Goal: Task Accomplishment & Management: Complete application form

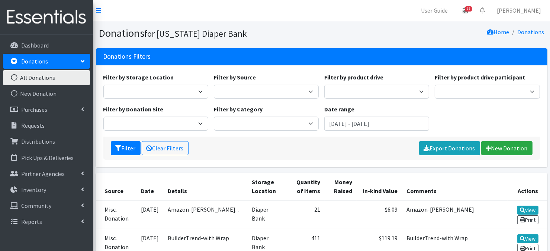
click at [14, 75] on icon at bounding box center [14, 77] width 10 height 7
click at [27, 144] on p "Distributions" at bounding box center [38, 141] width 34 height 7
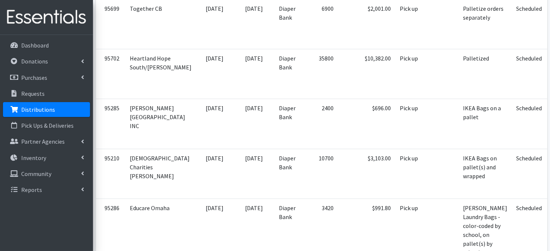
scroll to position [856, 0]
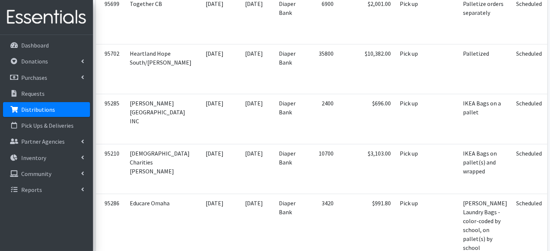
click at [31, 108] on p "Distributions" at bounding box center [38, 109] width 34 height 7
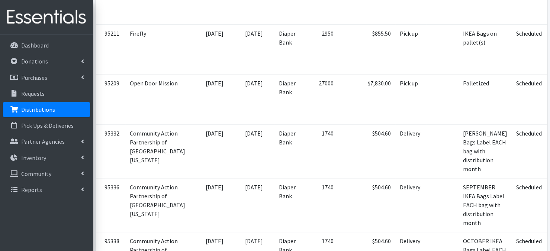
scroll to position [1495, 0]
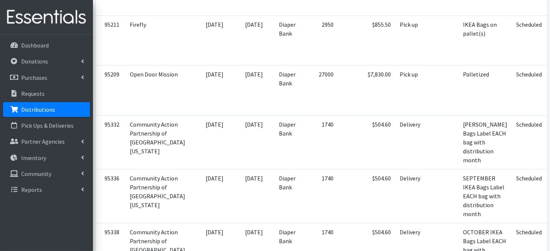
scroll to position [1531, 0]
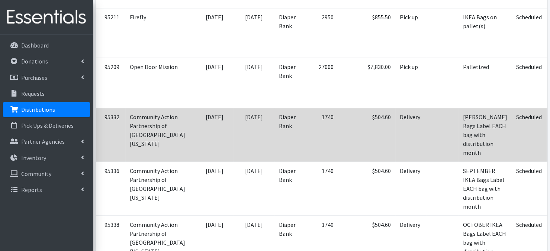
click at [550, 115] on icon at bounding box center [558, 117] width 5 height 5
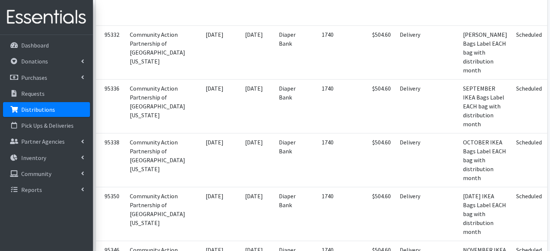
scroll to position [1617, 0]
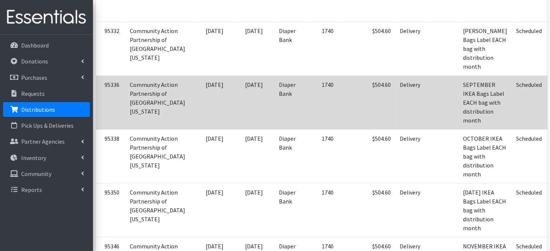
click at [550, 93] on icon at bounding box center [560, 95] width 6 height 5
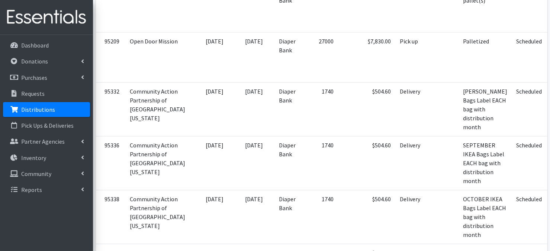
scroll to position [1553, 0]
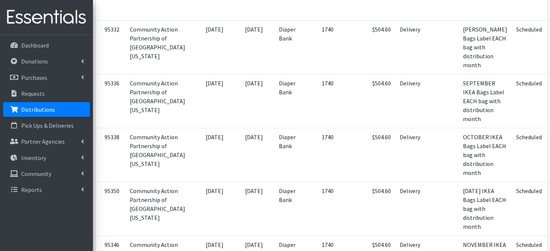
scroll to position [1615, 0]
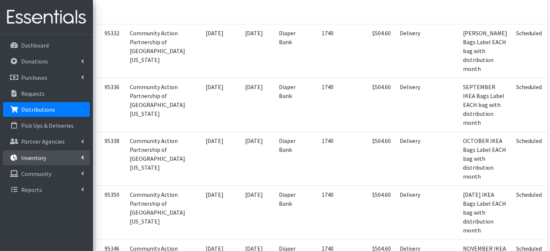
click at [49, 157] on link "Inventory" at bounding box center [46, 158] width 87 height 15
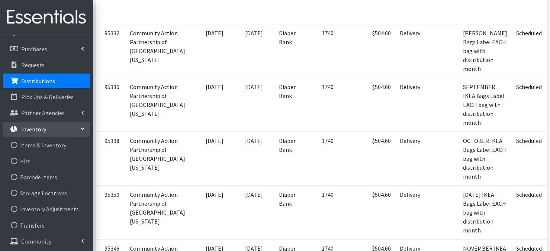
scroll to position [30, 0]
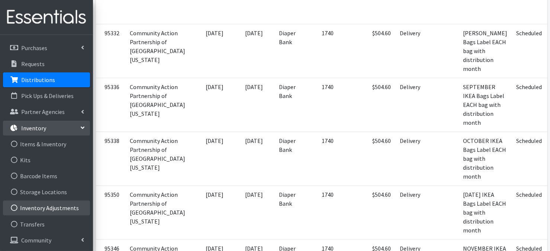
click at [14, 208] on icon at bounding box center [14, 208] width 10 height 7
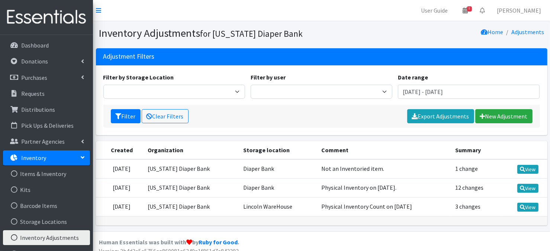
scroll to position [7, 0]
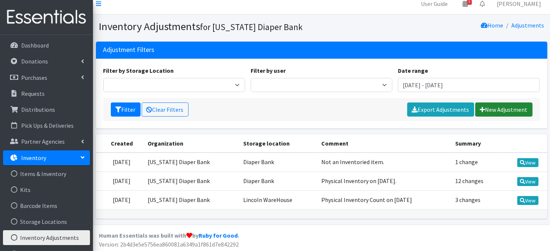
click at [496, 110] on link "New Adjustment" at bounding box center [503, 110] width 57 height 14
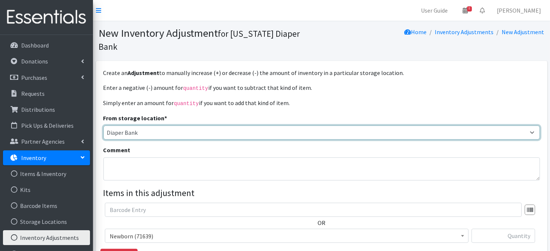
click at [531, 126] on select "The Life House Diaper Bank Warehouse Lincoln WareHouse" at bounding box center [321, 133] width 437 height 14
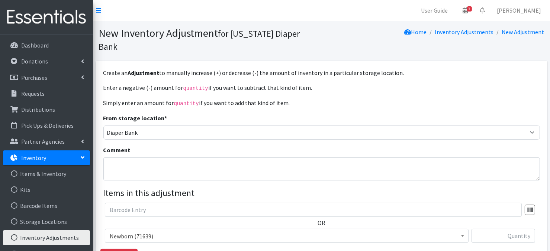
click at [437, 83] on p "Enter a negative (-) amount for quantity if you want to subtract that kind of i…" at bounding box center [321, 87] width 437 height 9
click at [34, 110] on p "Distributions" at bounding box center [38, 109] width 34 height 7
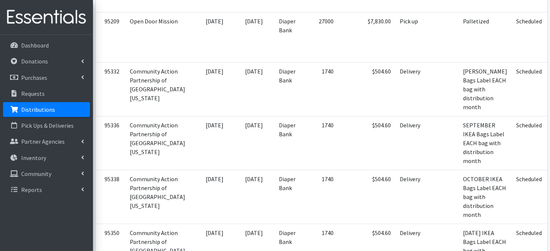
scroll to position [1547, 0]
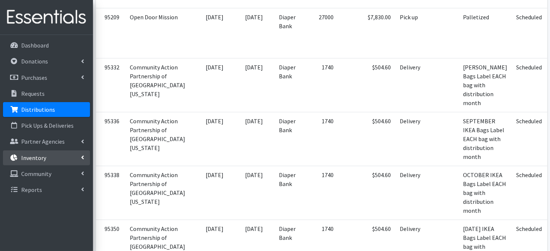
click at [82, 160] on icon at bounding box center [82, 158] width 3 height 6
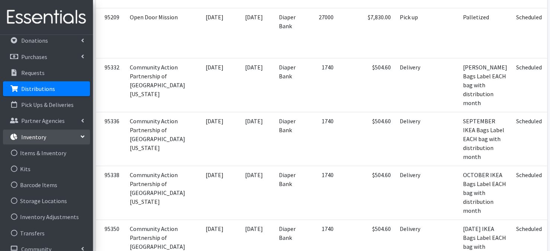
scroll to position [30, 0]
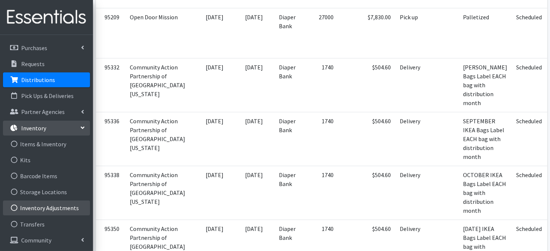
click at [15, 207] on icon at bounding box center [14, 208] width 10 height 7
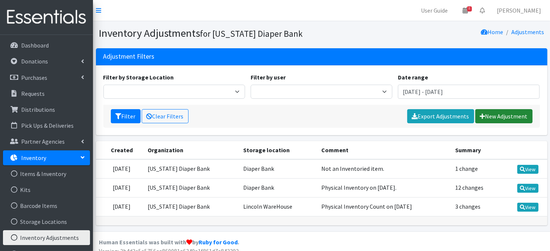
click at [498, 117] on link "New Adjustment" at bounding box center [503, 116] width 57 height 14
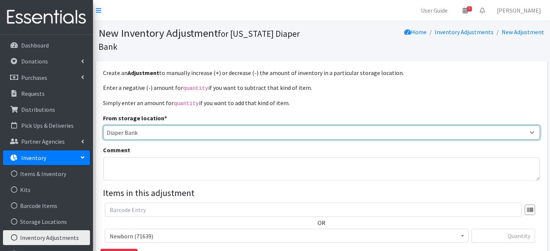
click at [530, 126] on select "The Life House Diaper Bank Warehouse Lincoln WareHouse" at bounding box center [321, 133] width 437 height 14
click at [103, 126] on select "The Life House Diaper Bank Warehouse Lincoln WareHouse" at bounding box center [321, 133] width 437 height 14
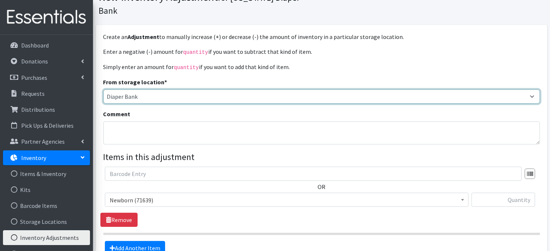
scroll to position [48, 0]
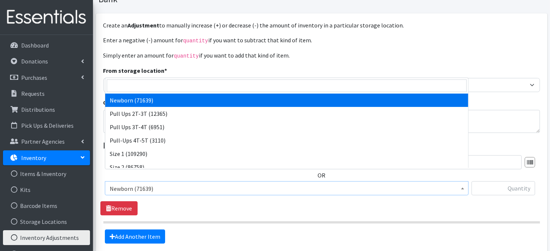
click at [464, 182] on span at bounding box center [462, 188] width 7 height 12
drag, startPoint x: 170, startPoint y: 99, endPoint x: 434, endPoint y: 142, distance: 267.7
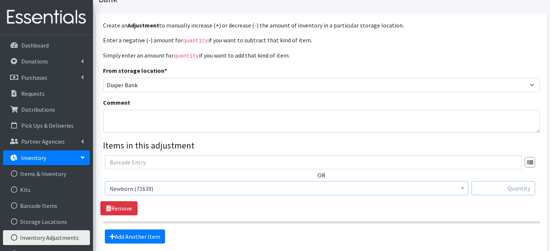
click at [511, 181] on input "text" at bounding box center [504, 188] width 64 height 14
type input "40"
click at [145, 230] on link "Add Another Item" at bounding box center [135, 237] width 60 height 14
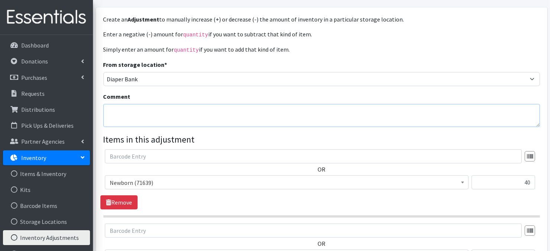
click at [118, 104] on textarea "Comment" at bounding box center [321, 115] width 437 height 23
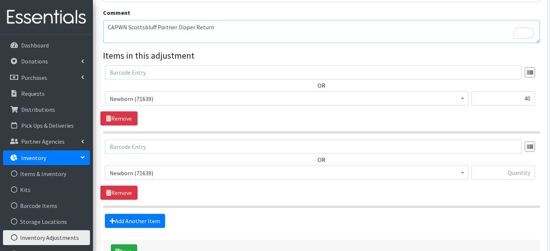
scroll to position [146, 0]
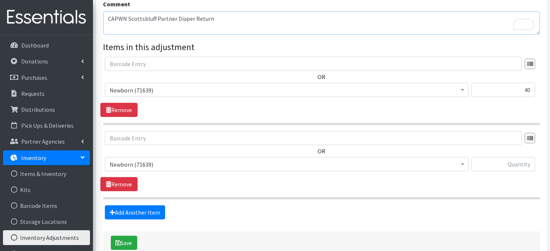
type textarea "CAPWN Scottsbluff Partner Diaper Return"
click at [461, 158] on span at bounding box center [462, 164] width 7 height 12
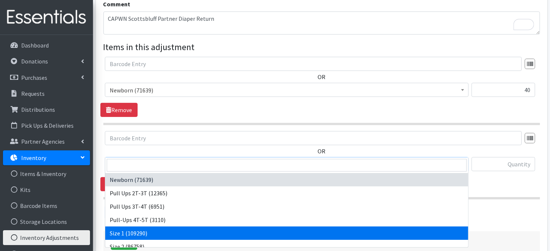
select select "3682"
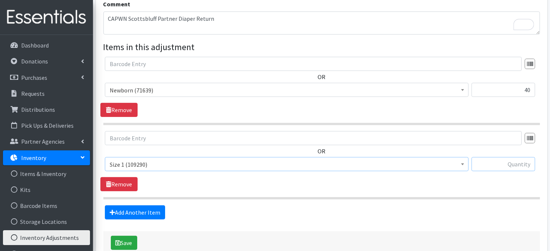
click at [501, 157] on input "text" at bounding box center [504, 164] width 64 height 14
type input "120"
click at [136, 206] on link "Add Another Item" at bounding box center [135, 213] width 60 height 14
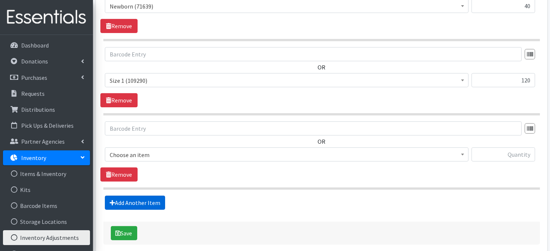
scroll to position [250, 0]
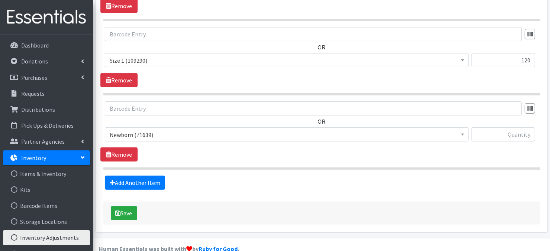
click at [464, 128] on span at bounding box center [462, 134] width 7 height 12
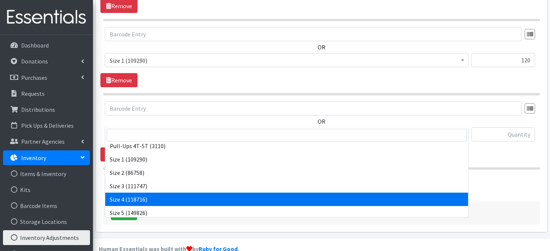
scroll to position [45, 0]
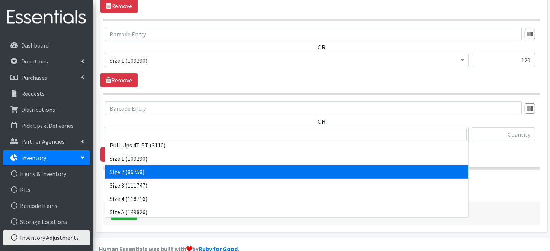
select select "3683"
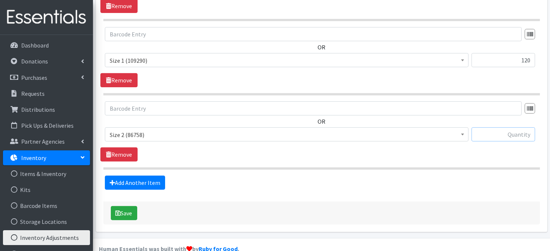
click at [489, 128] on input "text" at bounding box center [504, 135] width 64 height 14
type input "200"
click at [135, 176] on link "Add Another Item" at bounding box center [135, 183] width 60 height 14
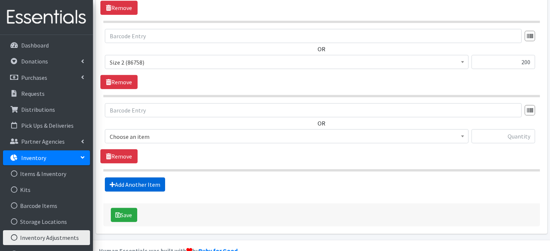
scroll to position [324, 0]
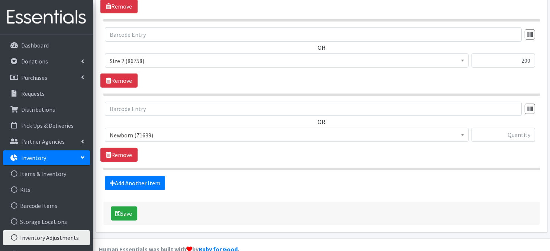
click at [464, 128] on span at bounding box center [462, 134] width 7 height 12
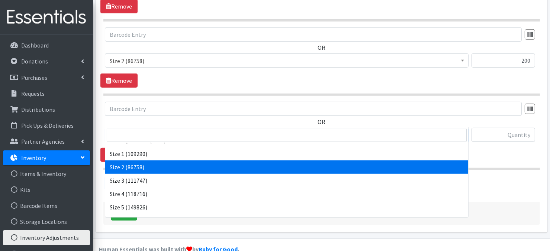
scroll to position [64, 0]
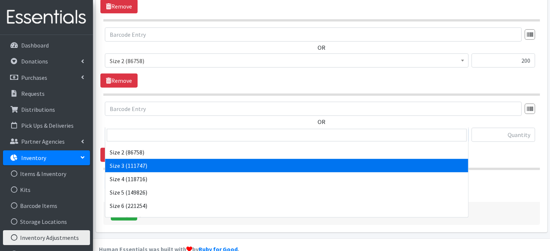
select select "3684"
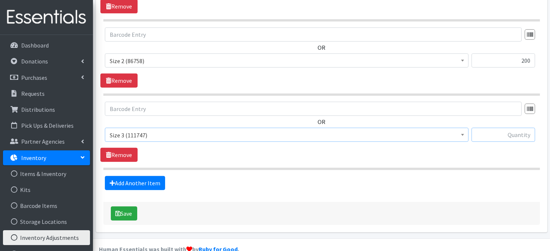
click at [488, 128] on input "text" at bounding box center [504, 135] width 64 height 14
type input "390"
click at [143, 176] on link "Add Another Item" at bounding box center [135, 183] width 60 height 14
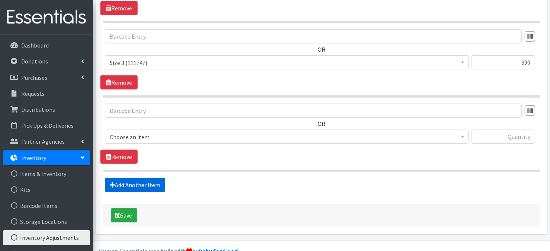
scroll to position [399, 0]
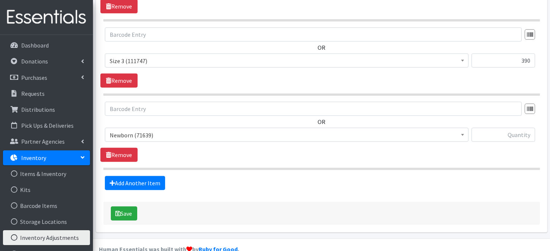
click at [463, 128] on span at bounding box center [462, 134] width 7 height 12
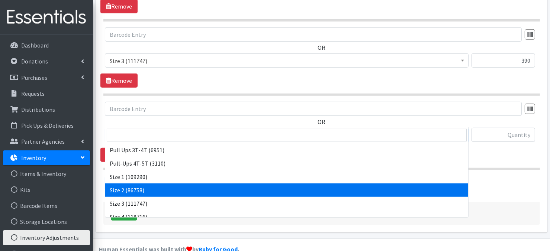
scroll to position [45, 0]
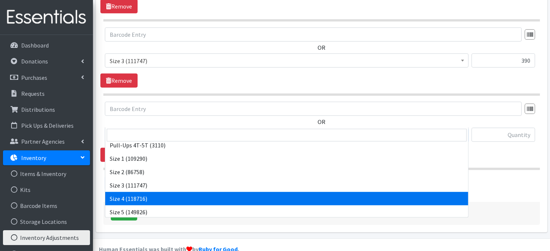
select select "3685"
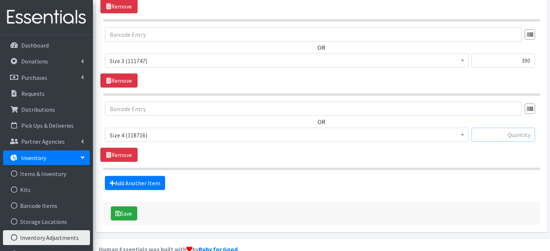
click at [488, 128] on input "text" at bounding box center [504, 135] width 64 height 14
type input "510"
click at [123, 207] on button "Save" at bounding box center [124, 214] width 26 height 14
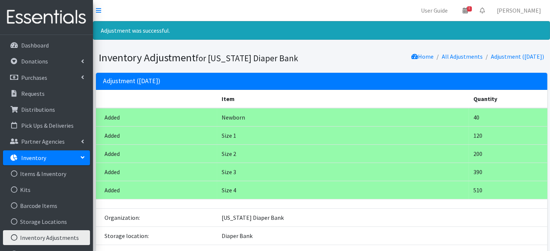
scroll to position [45, 0]
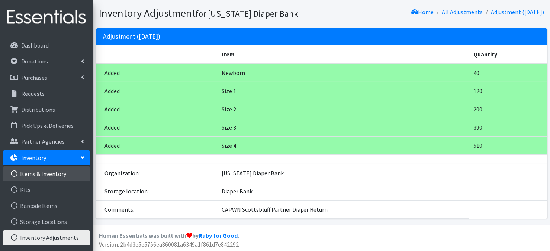
click at [16, 173] on icon at bounding box center [14, 174] width 10 height 7
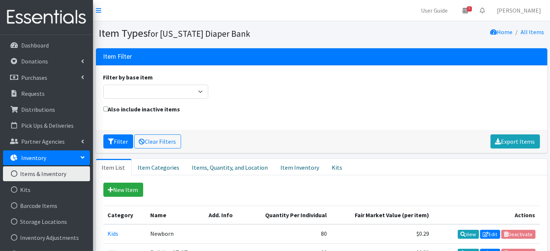
scroll to position [30, 0]
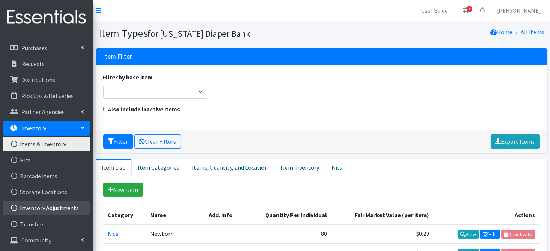
click at [15, 207] on icon at bounding box center [14, 208] width 10 height 7
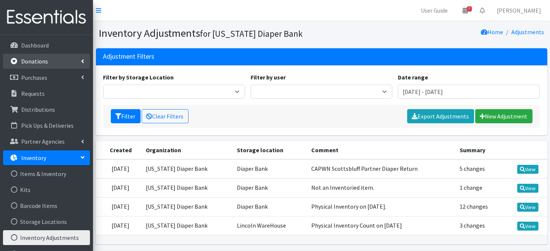
click at [27, 64] on p "Donations" at bounding box center [34, 61] width 27 height 7
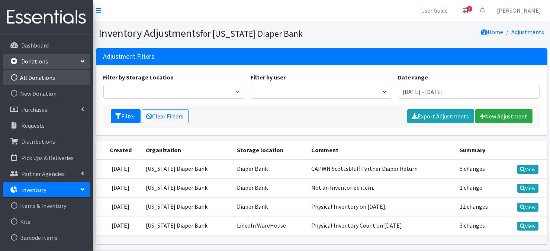
click at [15, 78] on icon at bounding box center [14, 77] width 10 height 7
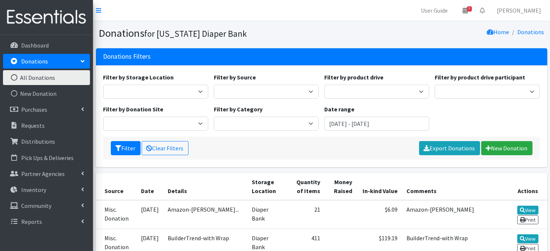
click at [16, 77] on icon at bounding box center [14, 77] width 10 height 7
click at [15, 77] on icon at bounding box center [14, 77] width 10 height 7
click at [13, 79] on icon at bounding box center [14, 77] width 10 height 7
click at [502, 151] on link "New Donation" at bounding box center [506, 148] width 51 height 14
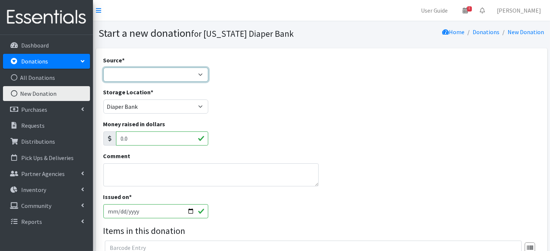
click at [197, 74] on select "Product Drive Manufacturer Donation Site Misc. Donation" at bounding box center [155, 75] width 105 height 14
select select "Donation Site"
click at [103, 68] on select "Product Drive Manufacturer Donation Site Misc. Donation" at bounding box center [155, 75] width 105 height 14
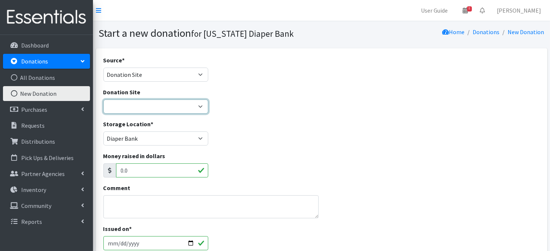
click at [200, 109] on select "Bigwheels to Butterflies Honeyman Rent ALL Omaha Children's Clinic Once Upon A …" at bounding box center [155, 107] width 105 height 14
select select "693"
click at [103, 100] on select "Bigwheels to Butterflies Honeyman Rent ALL Omaha Children's Clinic Once Upon A …" at bounding box center [155, 107] width 105 height 14
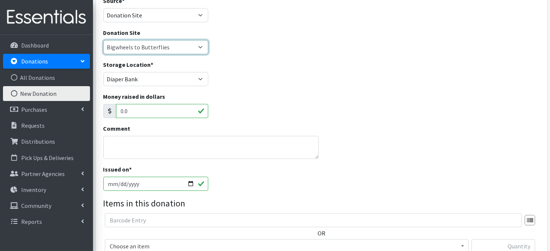
scroll to position [89, 0]
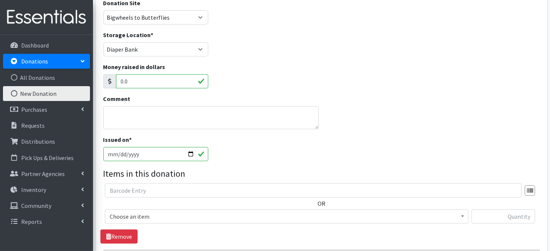
click at [188, 152] on input "2025-09-04" at bounding box center [155, 154] width 105 height 14
type input "[DATE]"
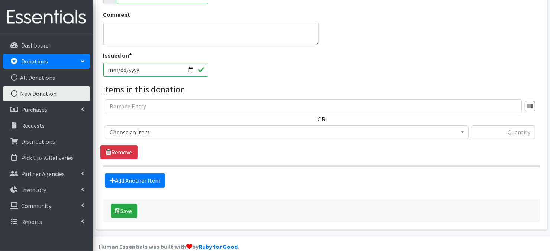
scroll to position [185, 0]
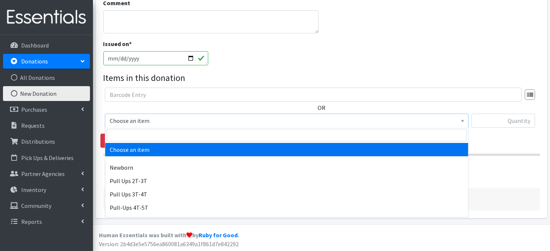
click at [458, 121] on span "Choose an item" at bounding box center [287, 121] width 354 height 10
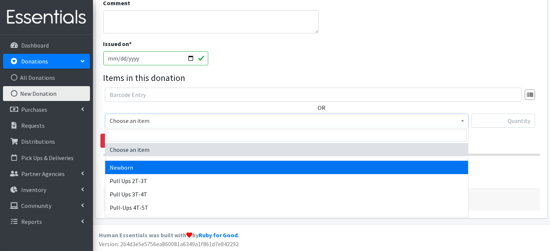
select select "3681"
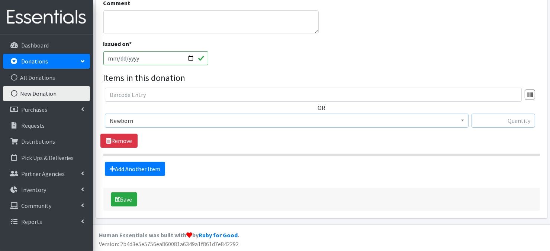
click at [518, 122] on input "text" at bounding box center [504, 121] width 64 height 14
type input "96"
click at [129, 168] on link "Add Another Item" at bounding box center [135, 169] width 60 height 14
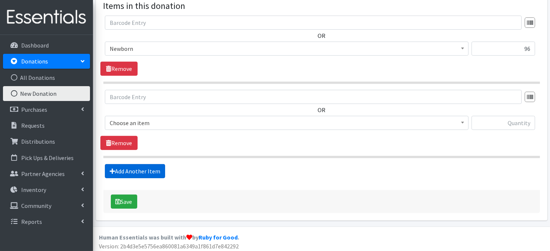
scroll to position [260, 0]
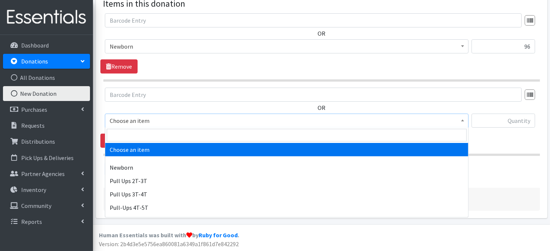
click at [458, 120] on span "Choose an item" at bounding box center [287, 121] width 354 height 10
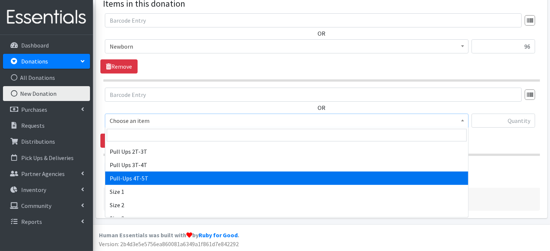
scroll to position [30, 0]
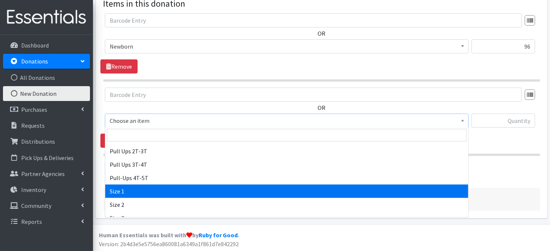
select select "3682"
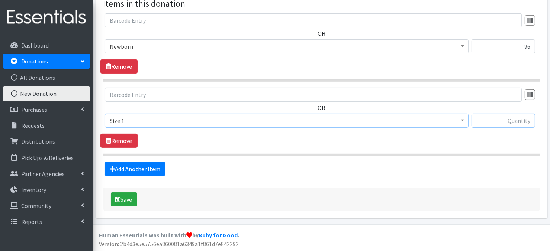
click at [508, 120] on input "text" at bounding box center [504, 121] width 64 height 14
type input "744"
click at [150, 172] on link "Add Another Item" at bounding box center [135, 169] width 60 height 14
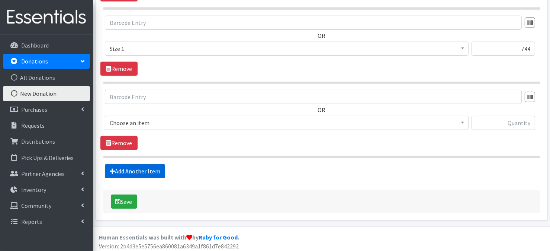
scroll to position [334, 0]
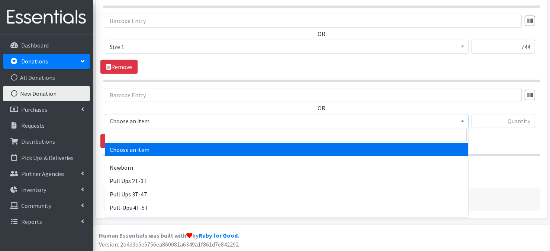
click at [464, 120] on b at bounding box center [462, 121] width 3 height 2
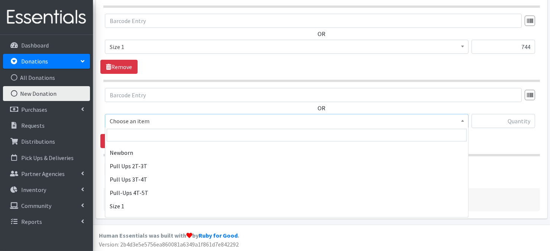
scroll to position [35, 0]
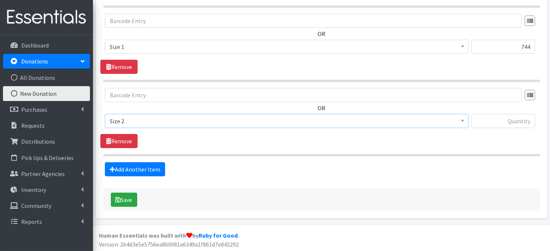
select select "3683"
click at [518, 122] on input "text" at bounding box center [504, 121] width 64 height 14
type input "420"
click at [135, 171] on link "Add Another Item" at bounding box center [135, 170] width 60 height 14
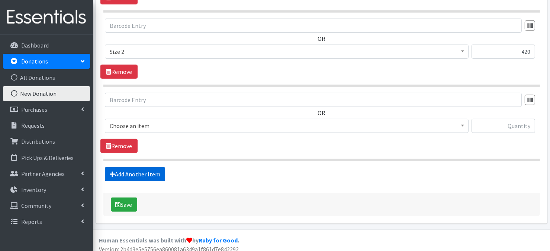
scroll to position [408, 0]
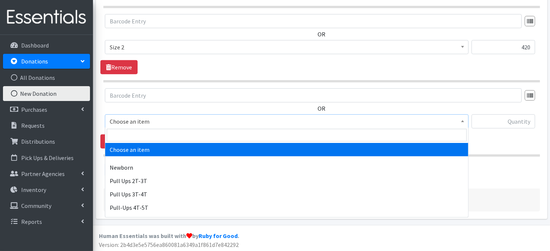
click at [463, 121] on span at bounding box center [462, 121] width 7 height 12
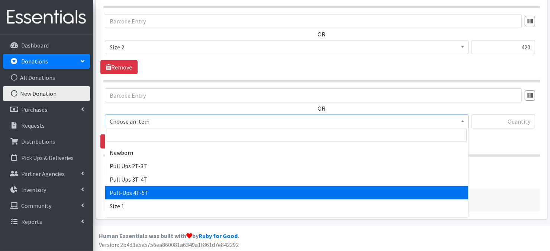
scroll to position [54, 0]
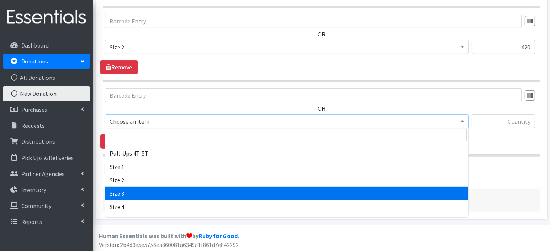
select select "3684"
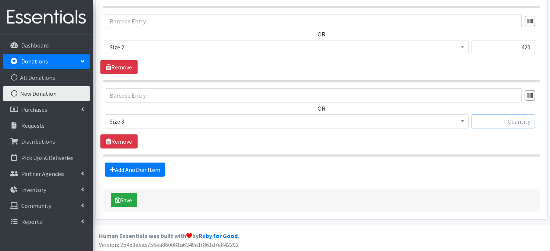
click at [506, 122] on input "text" at bounding box center [504, 122] width 64 height 14
type input "398"
click at [134, 172] on link "Add Another Item" at bounding box center [135, 170] width 60 height 14
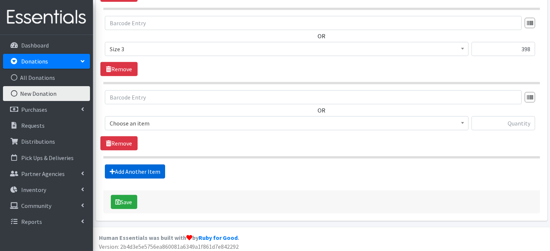
scroll to position [482, 0]
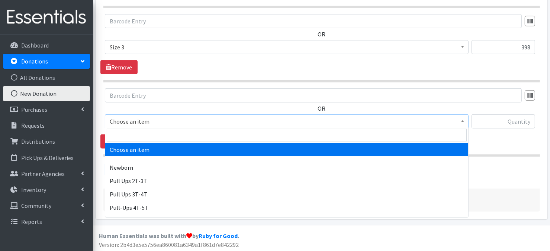
click at [464, 122] on span at bounding box center [462, 121] width 7 height 12
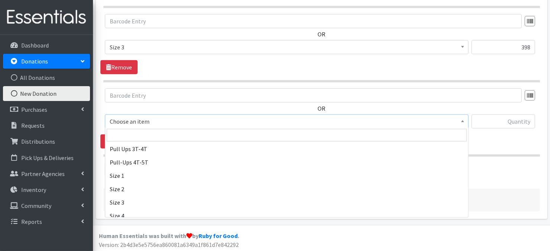
scroll to position [60, 0]
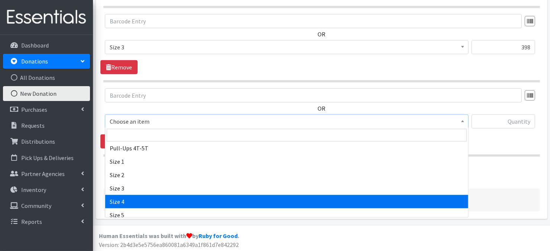
drag, startPoint x: 132, startPoint y: 203, endPoint x: 161, endPoint y: 174, distance: 41.3
select select "3685"
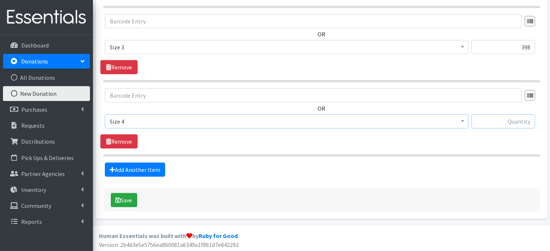
click at [520, 120] on input "text" at bounding box center [504, 122] width 64 height 14
type input "512"
click at [138, 168] on link "Add Another Item" at bounding box center [135, 170] width 60 height 14
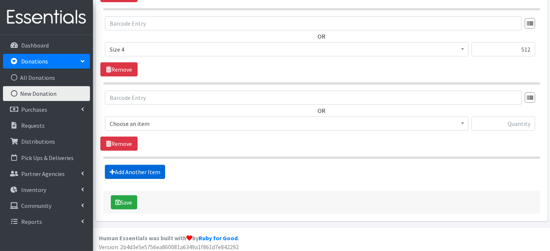
scroll to position [556, 0]
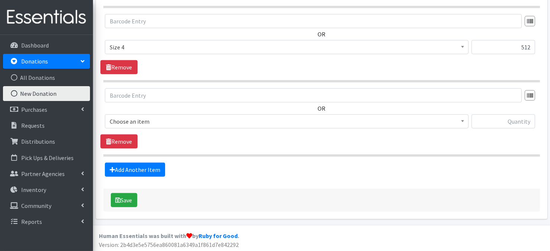
click at [463, 120] on b at bounding box center [462, 121] width 3 height 2
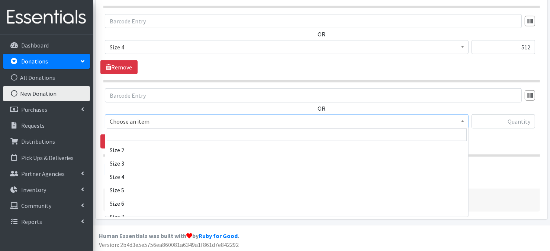
scroll to position [94, 0]
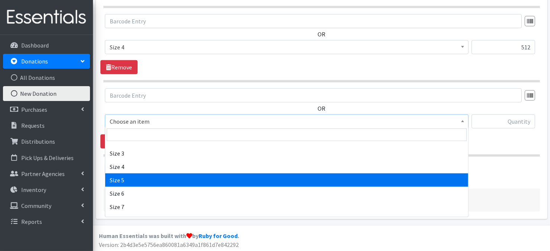
select select "3686"
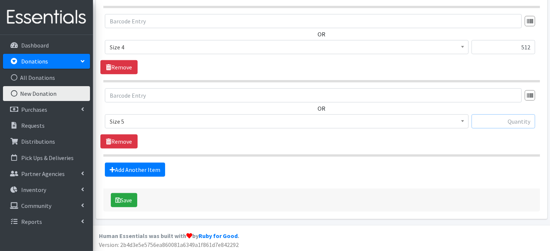
click at [505, 119] on input "text" at bounding box center [504, 122] width 64 height 14
type input "131"
click at [147, 170] on link "Add Another Item" at bounding box center [135, 170] width 60 height 14
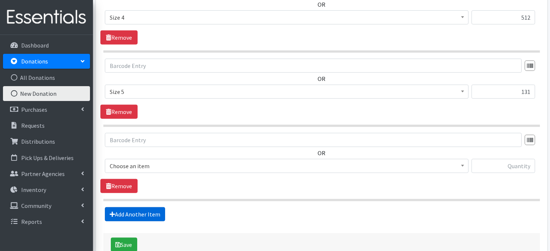
scroll to position [630, 0]
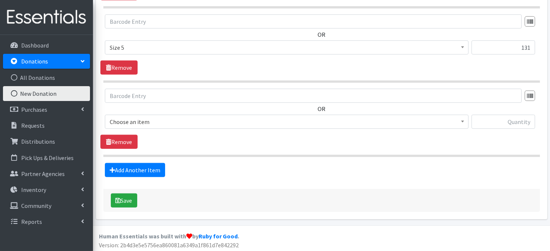
click at [465, 121] on span at bounding box center [462, 121] width 7 height 12
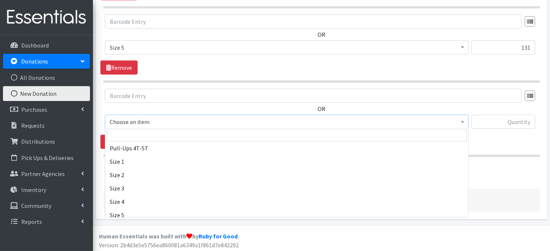
scroll to position [74, 0]
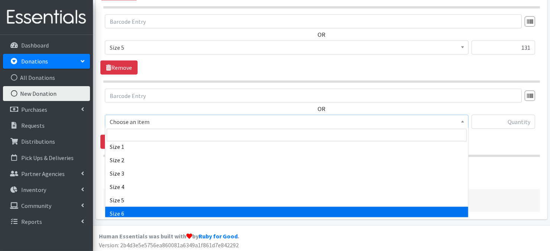
select select "3687"
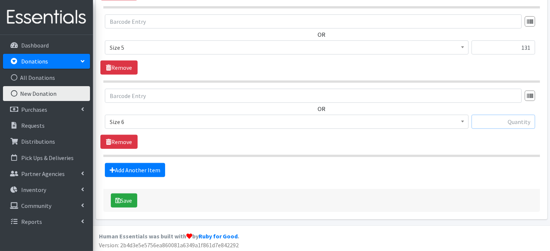
click at [512, 120] on input "text" at bounding box center [504, 122] width 64 height 14
type input "100"
click at [129, 168] on link "Add Another Item" at bounding box center [135, 170] width 60 height 14
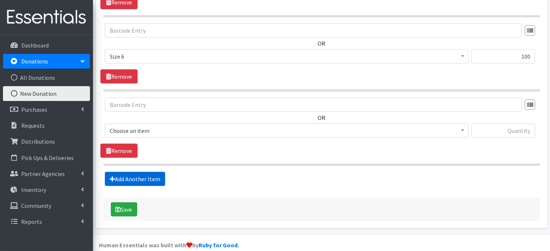
scroll to position [704, 0]
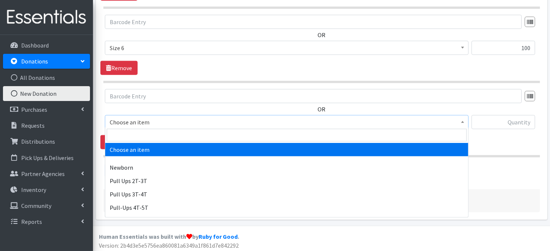
click at [461, 121] on b at bounding box center [462, 122] width 3 height 2
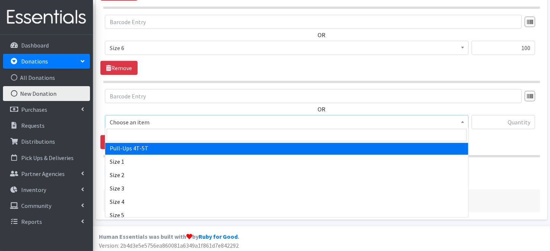
scroll to position [25, 0]
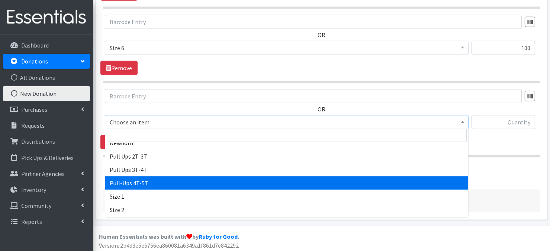
select select "14766"
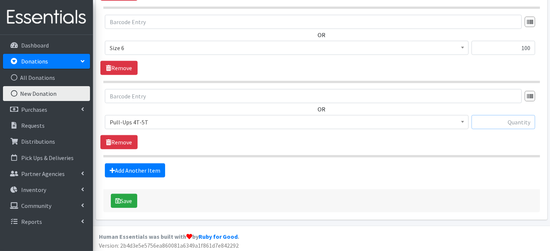
click at [499, 124] on input "text" at bounding box center [504, 122] width 64 height 14
type input "14"
click at [123, 199] on button "Save" at bounding box center [124, 201] width 26 height 14
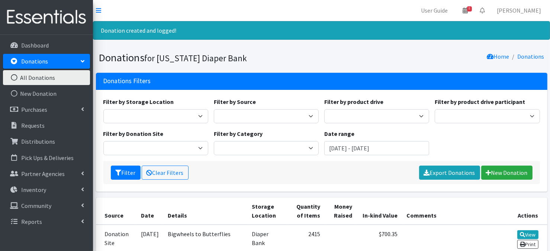
click at [14, 77] on icon at bounding box center [14, 77] width 10 height 7
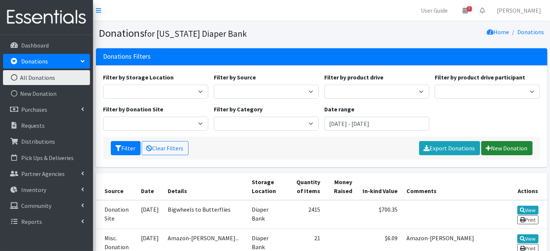
click at [494, 148] on link "New Donation" at bounding box center [506, 148] width 51 height 14
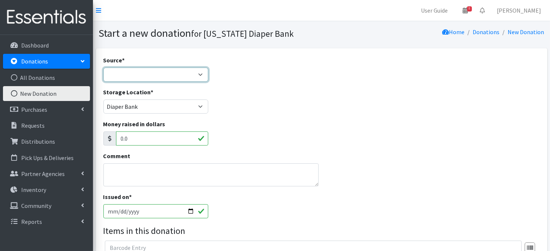
click at [199, 77] on select "Product Drive Manufacturer Donation Site Misc. Donation" at bounding box center [155, 75] width 105 height 14
select select "Donation Site"
click at [103, 68] on select "Product Drive Manufacturer Donation Site Misc. Donation" at bounding box center [155, 75] width 105 height 14
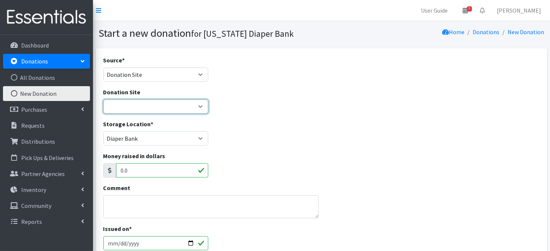
click at [197, 108] on select "Bigwheels to Butterflies Honeyman Rent ALL Omaha Children's Clinic Once Upon A …" at bounding box center [155, 107] width 105 height 14
select select "992"
click at [103, 100] on select "Bigwheels to Butterflies [PERSON_NAME] Rent ALL Omaha Children's Clinic Once Up…" at bounding box center [155, 107] width 105 height 14
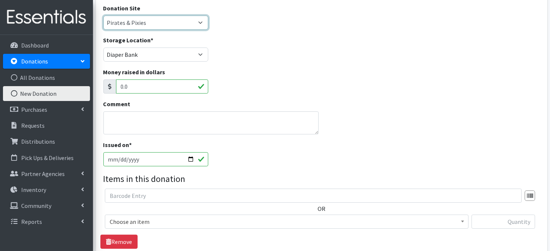
scroll to position [104, 0]
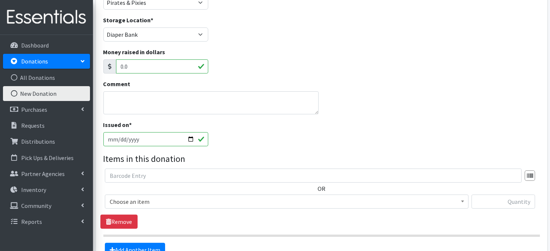
click at [187, 137] on input "[DATE]" at bounding box center [155, 139] width 105 height 14
type input "[DATE]"
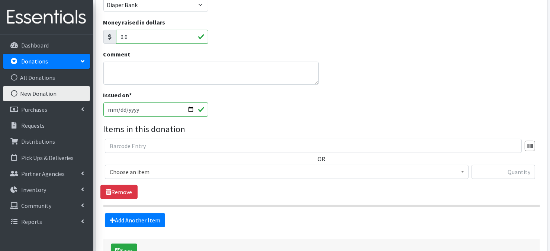
scroll to position [185, 0]
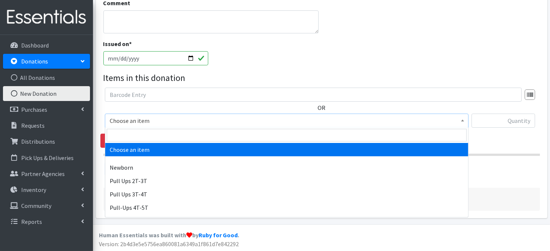
click at [464, 120] on b at bounding box center [462, 121] width 3 height 2
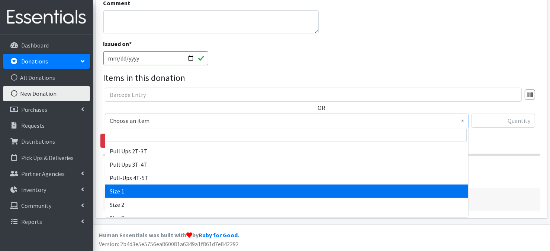
scroll to position [54, 0]
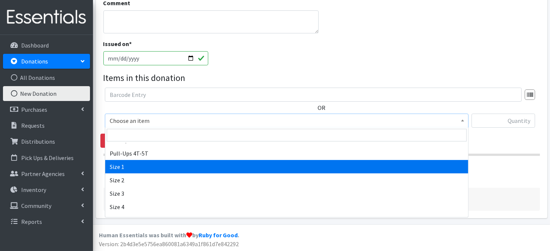
select select "3682"
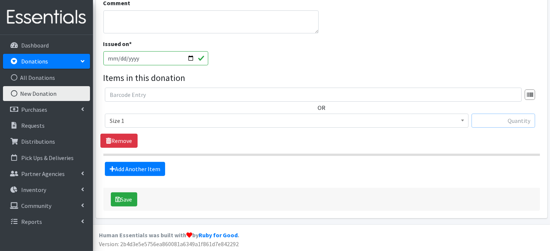
click at [491, 123] on input "text" at bounding box center [504, 121] width 64 height 14
type input "218"
click at [152, 173] on link "Add Another Item" at bounding box center [135, 169] width 60 height 14
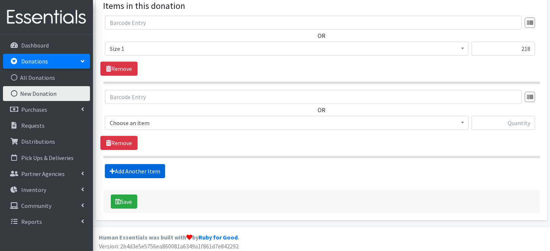
scroll to position [260, 0]
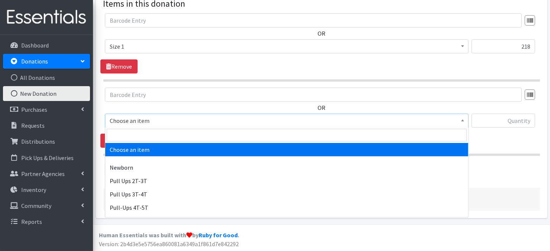
click at [459, 120] on span at bounding box center [462, 120] width 7 height 12
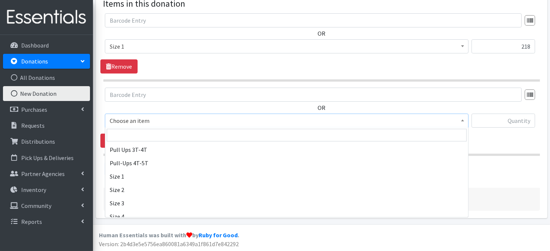
scroll to position [60, 0]
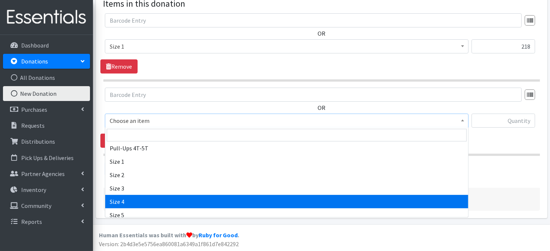
select select "3685"
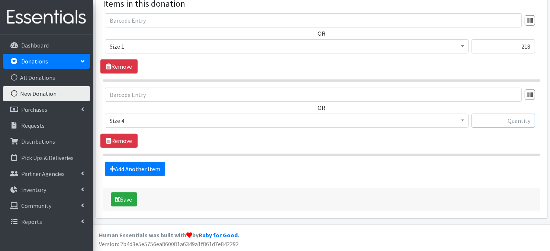
click at [518, 119] on input "text" at bounding box center [504, 121] width 64 height 14
type input "200"
click at [129, 200] on button "Save" at bounding box center [124, 200] width 26 height 14
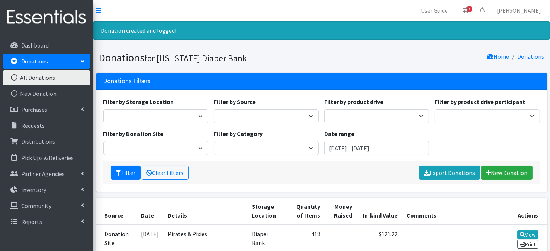
click at [15, 76] on icon at bounding box center [14, 77] width 10 height 7
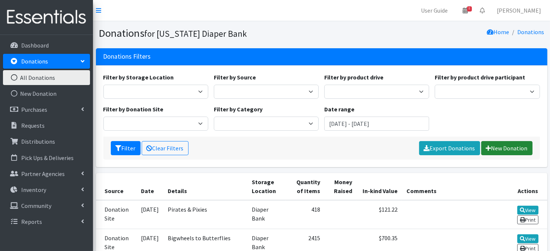
click at [498, 148] on link "New Donation" at bounding box center [506, 148] width 51 height 14
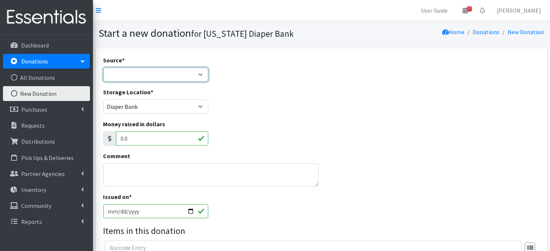
click at [200, 75] on select "Product Drive Manufacturer Donation Site Misc. Donation" at bounding box center [155, 75] width 105 height 14
select select "Donation Site"
click at [103, 68] on select "Product Drive Manufacturer Donation Site Misc. Donation" at bounding box center [155, 75] width 105 height 14
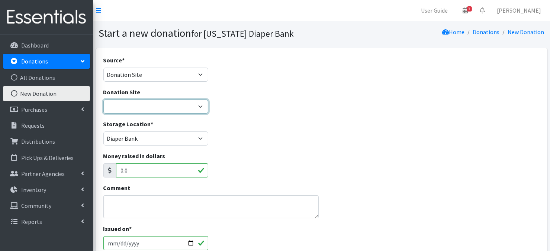
click at [198, 108] on select "Bigwheels to Butterflies [PERSON_NAME] Rent ALL Omaha Children's Clinic Once Up…" at bounding box center [155, 107] width 105 height 14
select select "1001"
click at [103, 100] on select "Bigwheels to Butterflies [PERSON_NAME] Rent ALL Omaha Children's Clinic Once Up…" at bounding box center [155, 107] width 105 height 14
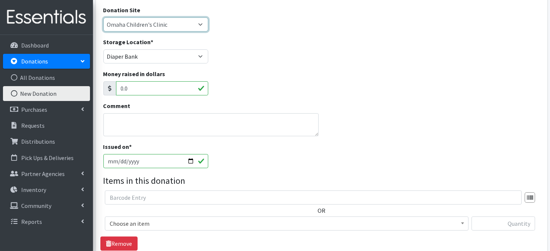
scroll to position [89, 0]
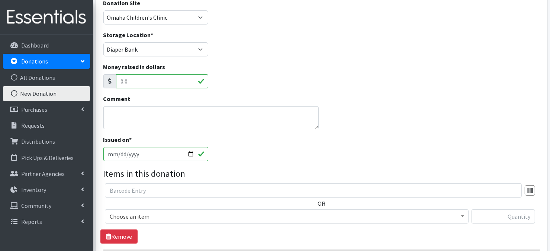
click at [189, 152] on input "[DATE]" at bounding box center [155, 154] width 105 height 14
type input "[DATE]"
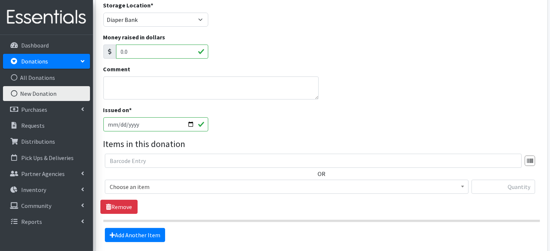
scroll to position [185, 0]
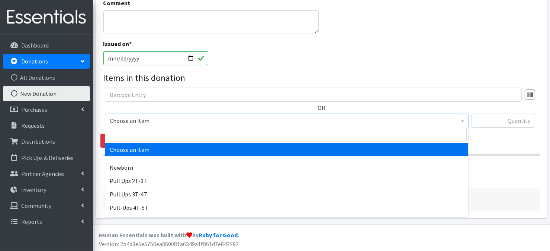
click at [460, 120] on span at bounding box center [462, 120] width 7 height 12
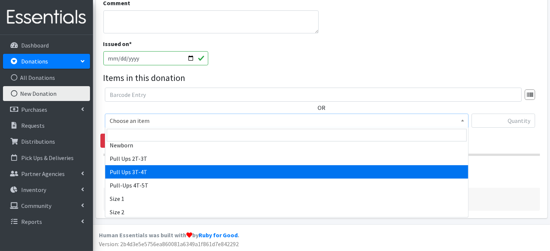
scroll to position [30, 0]
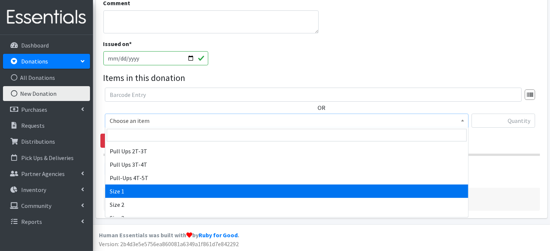
select select "3682"
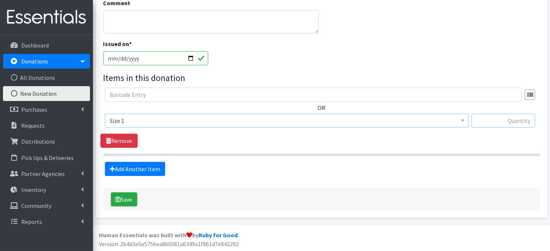
click at [504, 123] on input "text" at bounding box center [504, 121] width 64 height 14
type input "100"
click at [143, 171] on link "Add Another Item" at bounding box center [135, 169] width 60 height 14
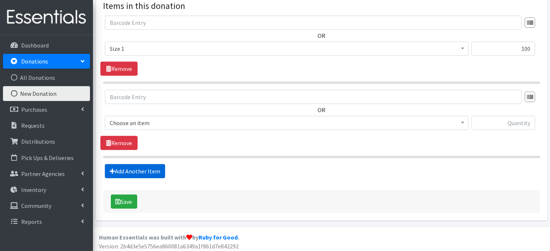
scroll to position [260, 0]
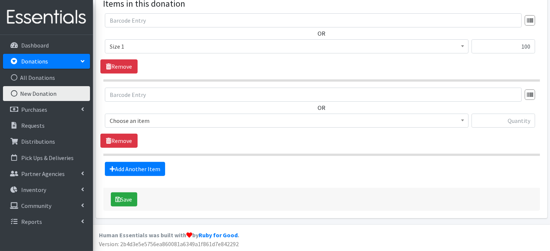
click at [463, 123] on span at bounding box center [462, 120] width 7 height 12
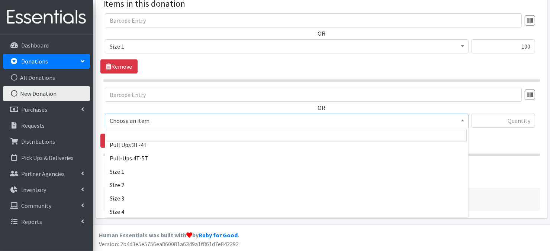
scroll to position [74, 0]
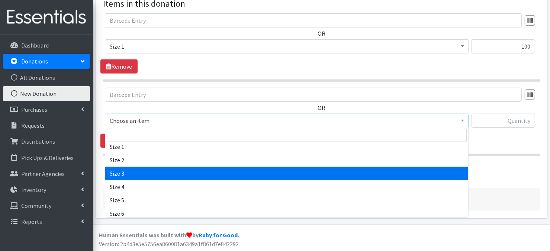
select select "3684"
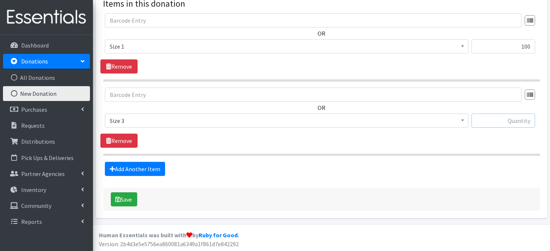
click at [499, 120] on input "text" at bounding box center [504, 121] width 64 height 14
type input "23"
click at [141, 172] on link "Add Another Item" at bounding box center [135, 169] width 60 height 14
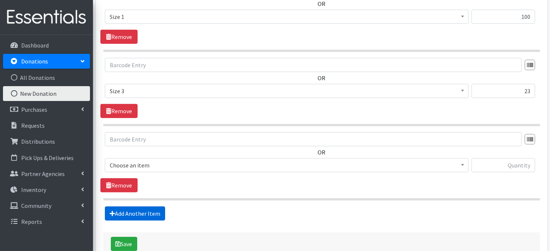
scroll to position [334, 0]
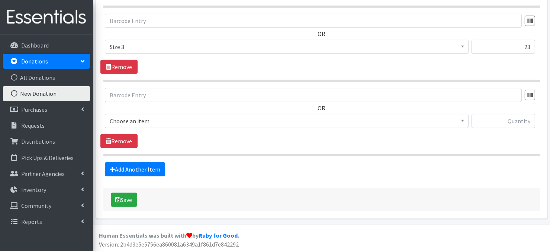
click at [460, 123] on span at bounding box center [462, 121] width 7 height 12
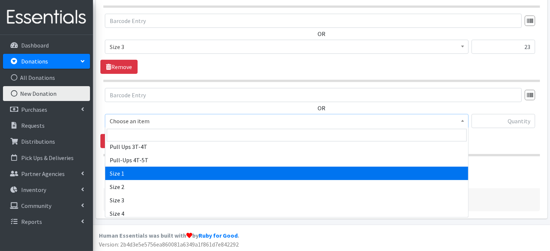
scroll to position [60, 0]
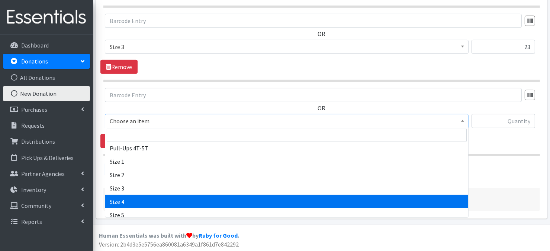
select select "3685"
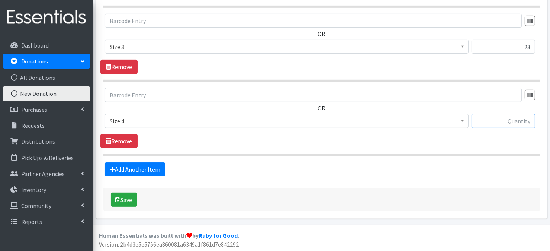
click at [499, 120] on input "text" at bounding box center [504, 121] width 64 height 14
type input "42"
click at [141, 171] on link "Add Another Item" at bounding box center [135, 170] width 60 height 14
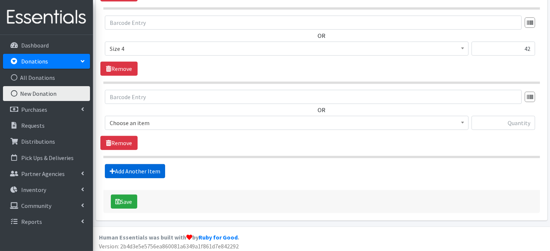
scroll to position [408, 0]
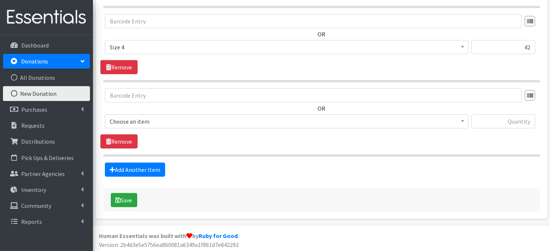
click at [460, 121] on span at bounding box center [462, 121] width 7 height 12
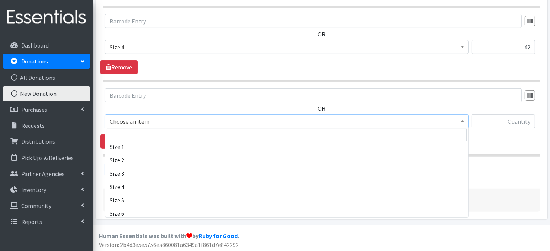
scroll to position [99, 0]
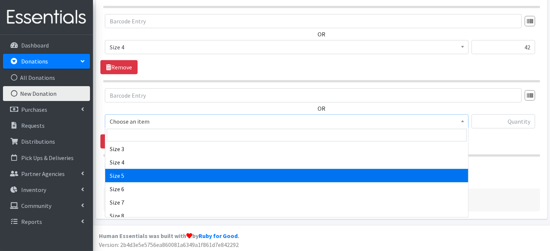
select select "3686"
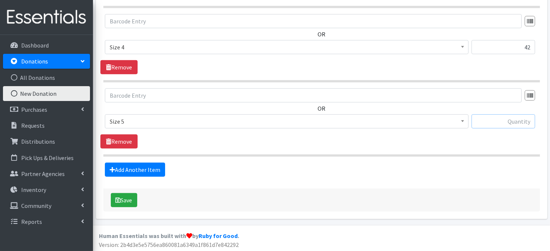
click at [491, 122] on input "text" at bounding box center [504, 122] width 64 height 14
type input "40"
click at [147, 171] on link "Add Another Item" at bounding box center [135, 170] width 60 height 14
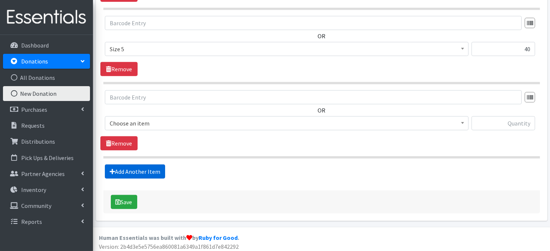
scroll to position [482, 0]
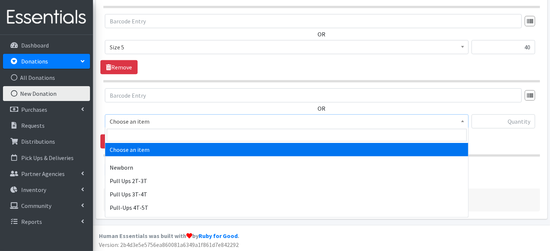
click at [461, 123] on span at bounding box center [462, 121] width 7 height 12
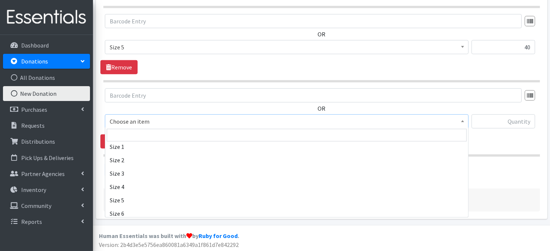
scroll to position [89, 0]
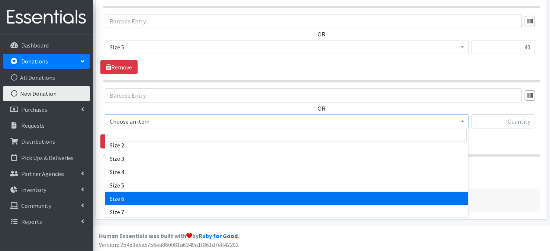
select select "3687"
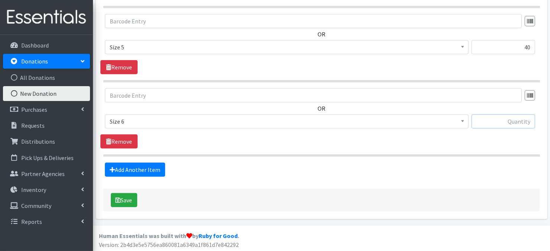
click at [503, 122] on input "text" at bounding box center [504, 122] width 64 height 14
type input "98"
click at [120, 199] on icon "submit" at bounding box center [118, 200] width 5 height 6
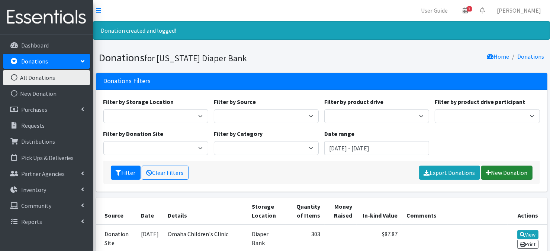
click at [512, 175] on link "New Donation" at bounding box center [506, 173] width 51 height 14
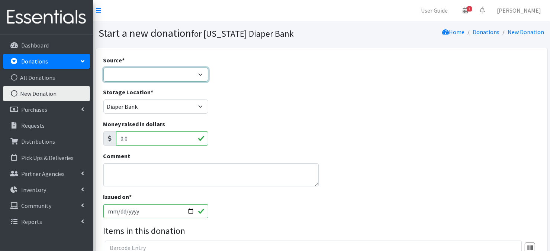
click at [197, 73] on select "Product Drive Manufacturer Donation Site Misc. Donation" at bounding box center [155, 75] width 105 height 14
select select "Donation Site"
click at [103, 68] on select "Product Drive Manufacturer Donation Site Misc. Donation" at bounding box center [155, 75] width 105 height 14
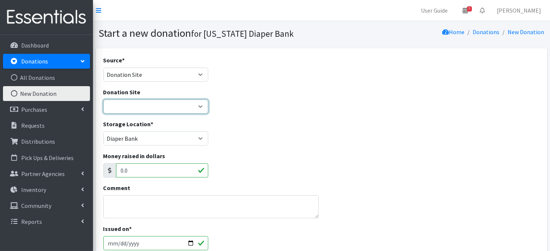
click at [202, 107] on select "Bigwheels to Butterflies [PERSON_NAME] Rent ALL Omaha Children's Clinic Once Up…" at bounding box center [155, 107] width 105 height 14
select select "960"
click at [103, 100] on select "Bigwheels to Butterflies [PERSON_NAME] Rent ALL Omaha Children's Clinic Once Up…" at bounding box center [155, 107] width 105 height 14
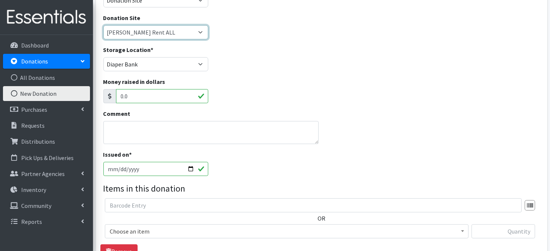
scroll to position [89, 0]
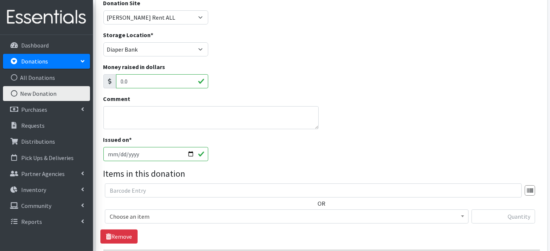
click at [190, 153] on input "2025-09-04" at bounding box center [155, 154] width 105 height 14
type input "[DATE]"
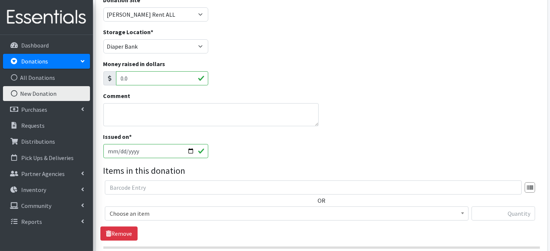
scroll to position [105, 0]
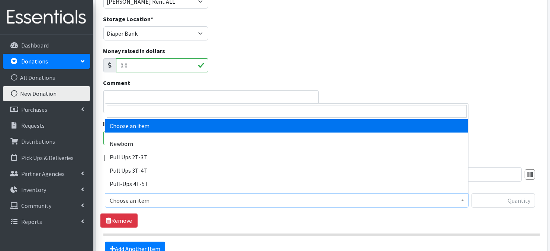
click at [461, 202] on span at bounding box center [462, 200] width 7 height 12
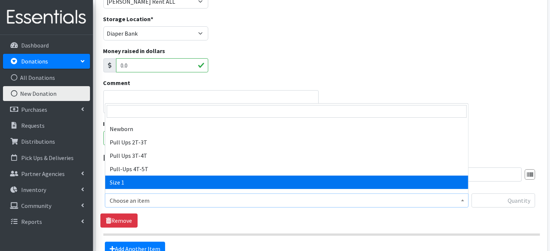
scroll to position [30, 0]
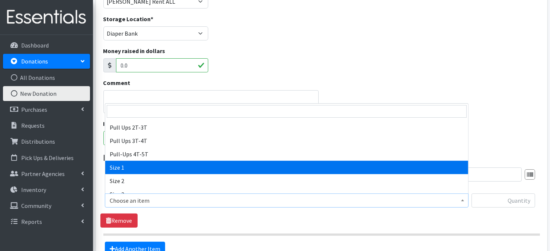
select select "3682"
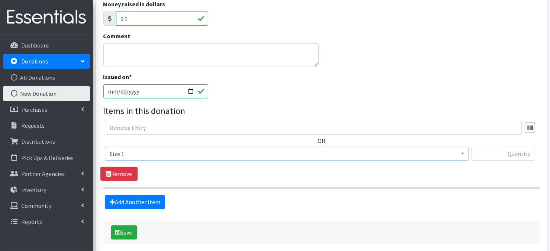
scroll to position [153, 0]
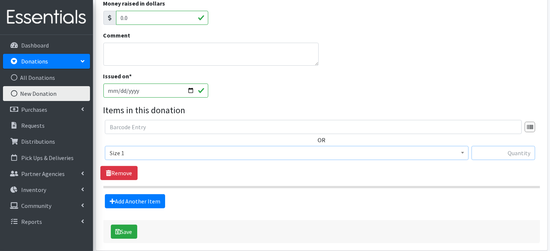
click at [502, 155] on input "text" at bounding box center [504, 153] width 64 height 14
type input "152"
click at [116, 204] on link "Add Another Item" at bounding box center [135, 202] width 60 height 14
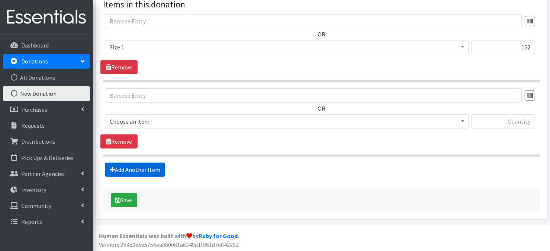
scroll to position [260, 0]
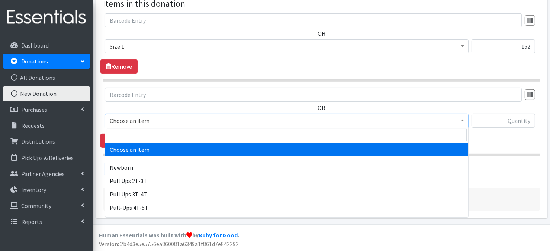
click at [458, 121] on span "Choose an item" at bounding box center [287, 121] width 354 height 10
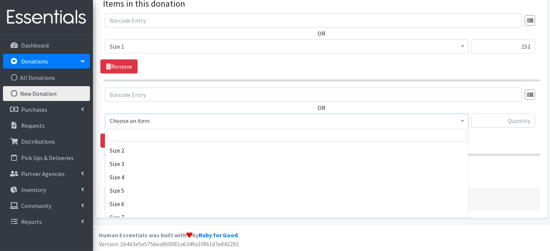
scroll to position [94, 0]
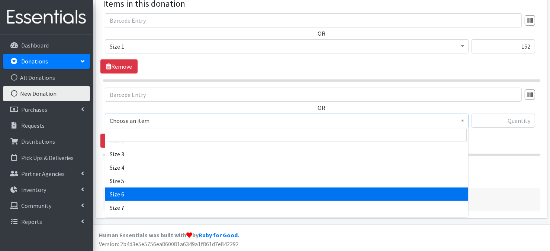
select select "3687"
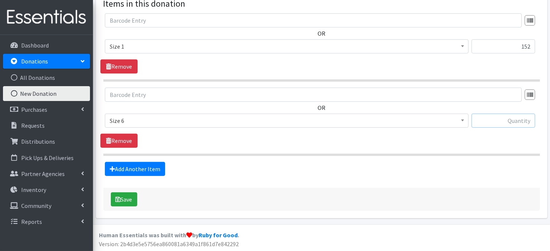
click at [502, 121] on input "text" at bounding box center [504, 121] width 64 height 14
type input "84"
click at [148, 171] on link "Add Another Item" at bounding box center [135, 169] width 60 height 14
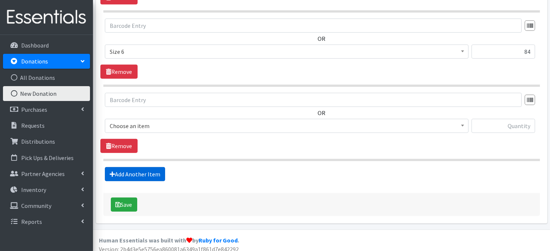
scroll to position [334, 0]
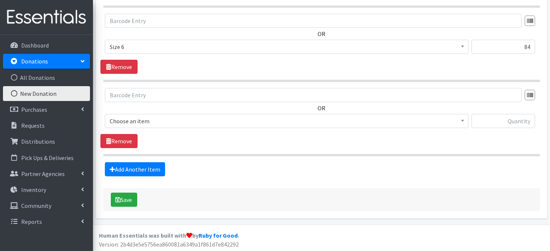
click at [459, 119] on span at bounding box center [462, 121] width 7 height 12
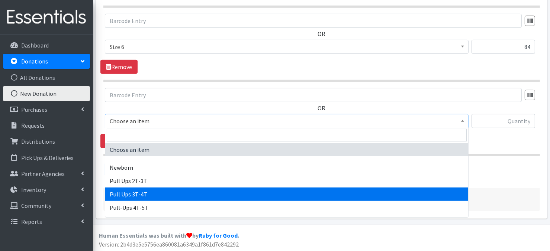
select select "3697"
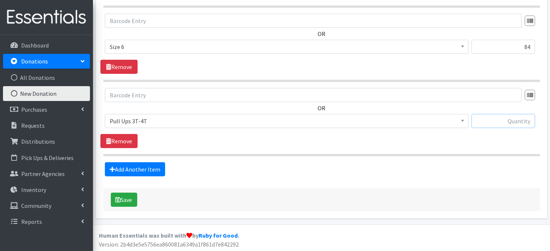
click at [495, 121] on input "text" at bounding box center [504, 121] width 64 height 14
type input "92"
click at [118, 198] on icon "submit" at bounding box center [118, 200] width 5 height 6
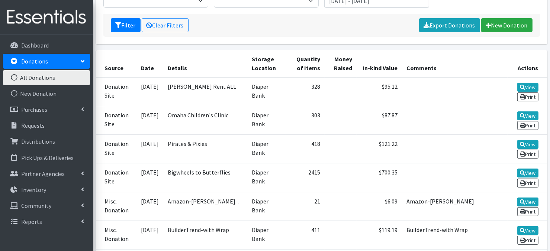
scroll to position [150, 0]
